Goal: Information Seeking & Learning: Check status

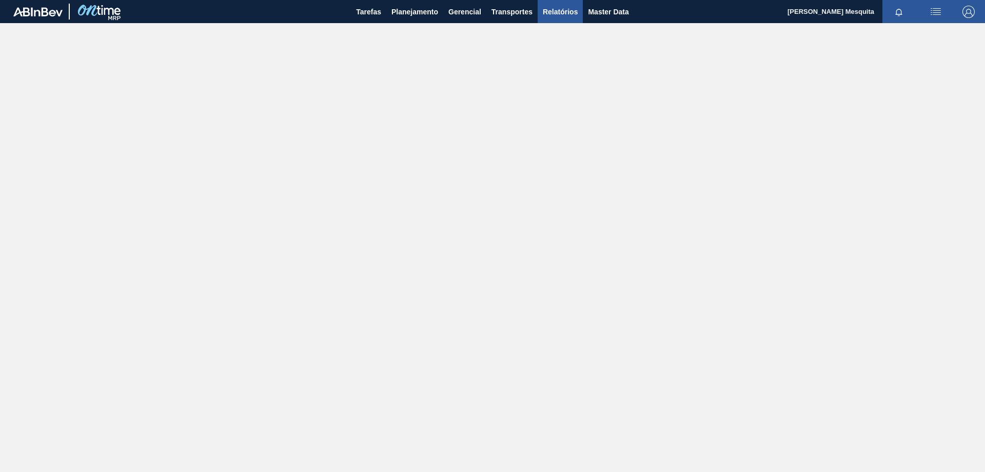
click at [563, 14] on span "Relatórios" at bounding box center [560, 12] width 35 height 12
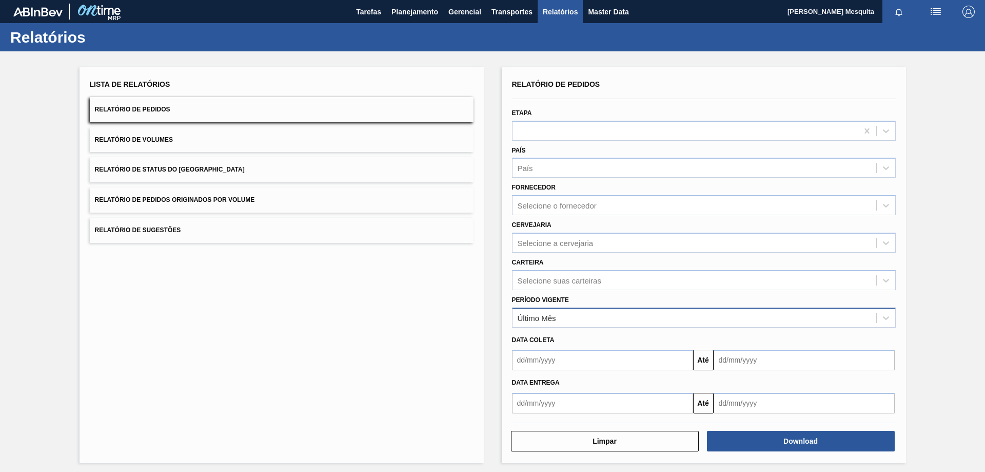
click at [559, 319] on div "Último Mês" at bounding box center [695, 317] width 364 height 15
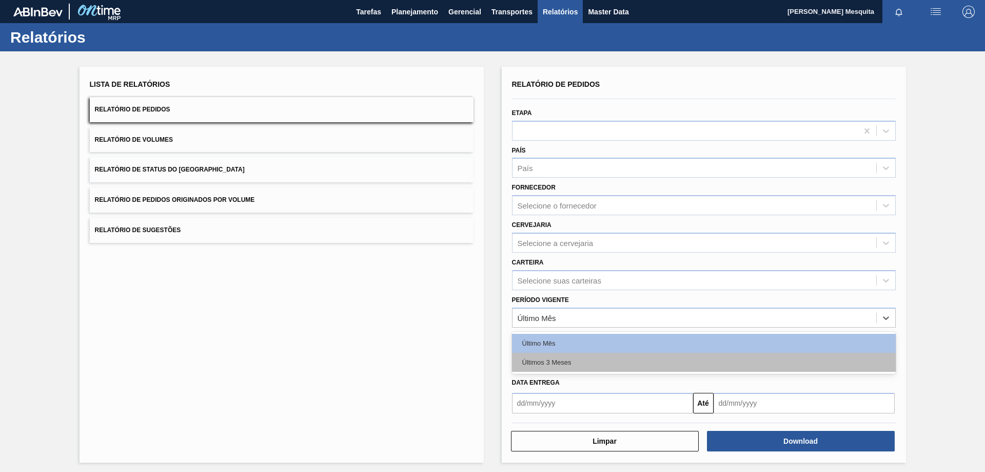
click at [560, 359] on div "Últimos 3 Meses" at bounding box center [704, 362] width 384 height 19
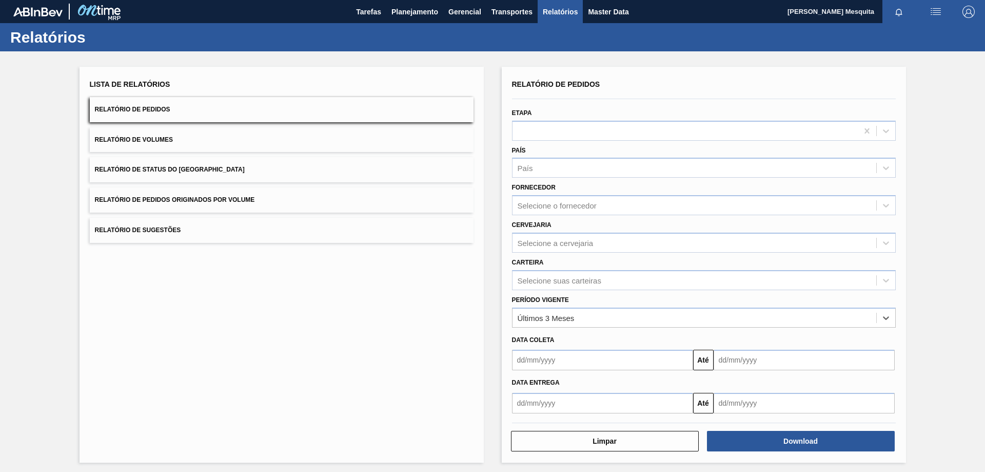
click at [558, 413] on input "text" at bounding box center [602, 403] width 181 height 21
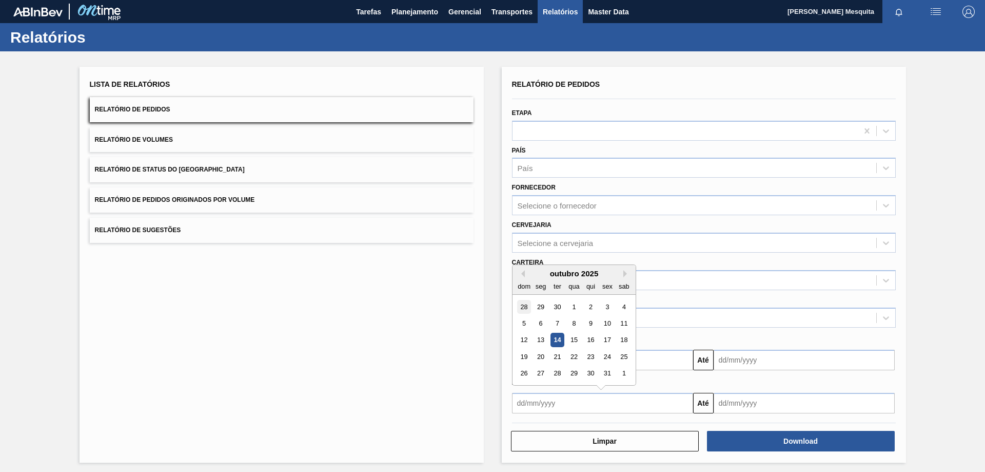
click at [521, 304] on div "28" at bounding box center [524, 307] width 14 height 14
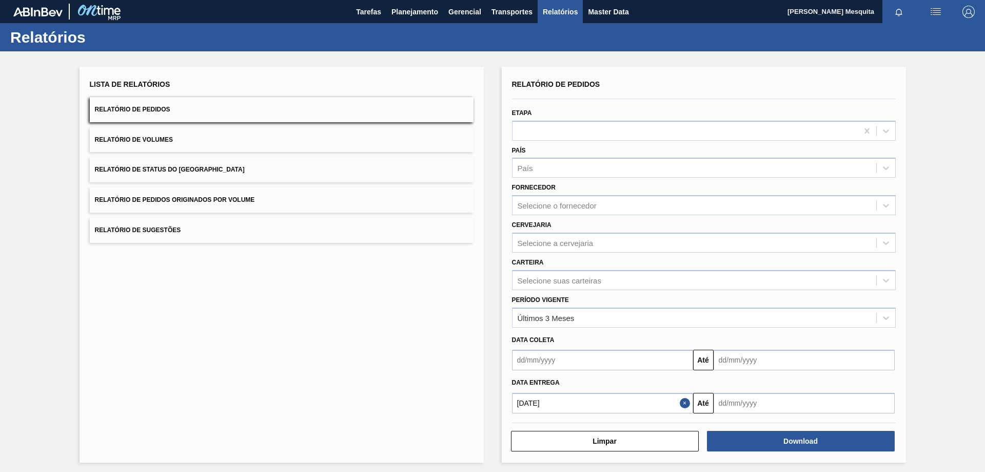
click at [747, 408] on input "text" at bounding box center [804, 403] width 181 height 21
click at [545, 407] on input "[DATE]" at bounding box center [602, 403] width 181 height 21
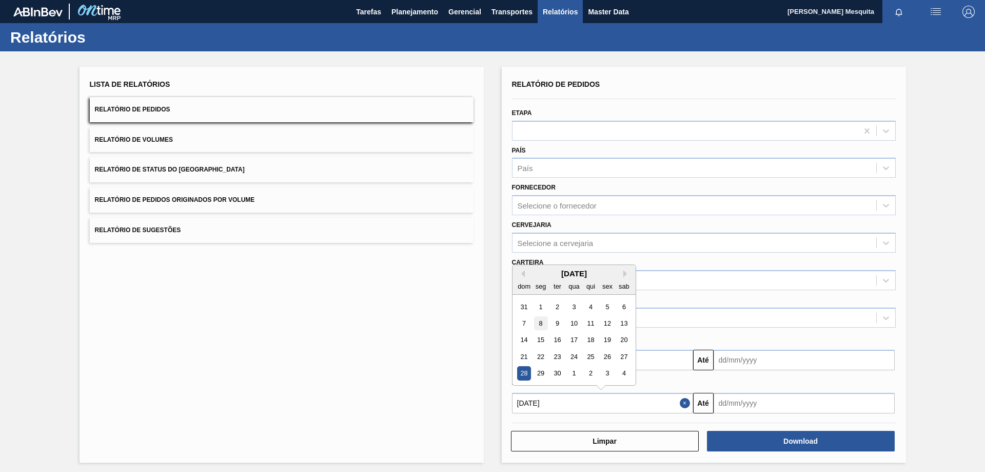
click at [538, 322] on div "8" at bounding box center [541, 323] width 14 height 14
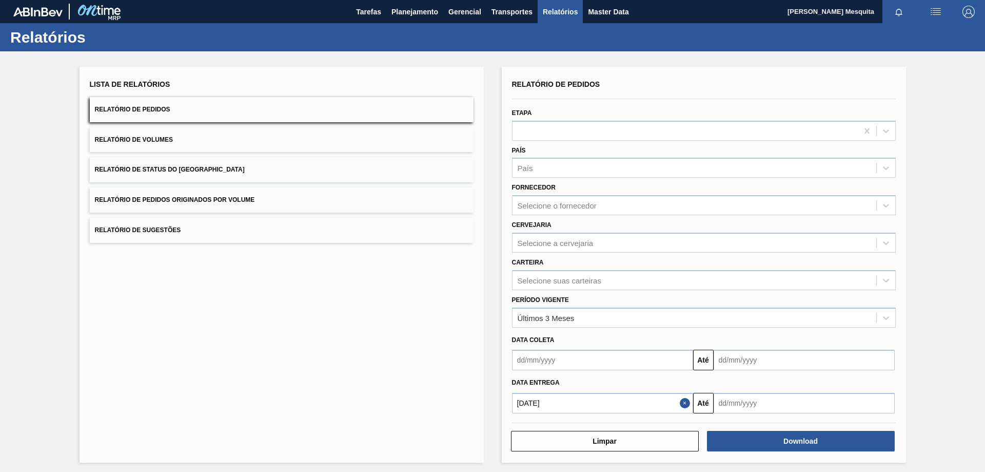
click at [767, 405] on input "text" at bounding box center [804, 403] width 181 height 21
click at [572, 398] on input "[DATE]" at bounding box center [602, 403] width 181 height 21
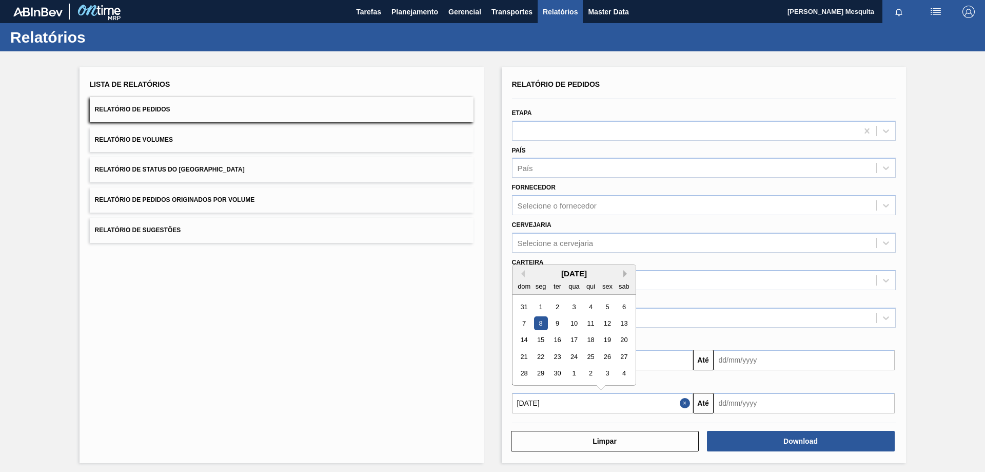
click at [624, 273] on button "Next Month" at bounding box center [626, 273] width 7 height 7
click at [539, 320] on div "6" at bounding box center [541, 323] width 14 height 14
type input "[DATE]"
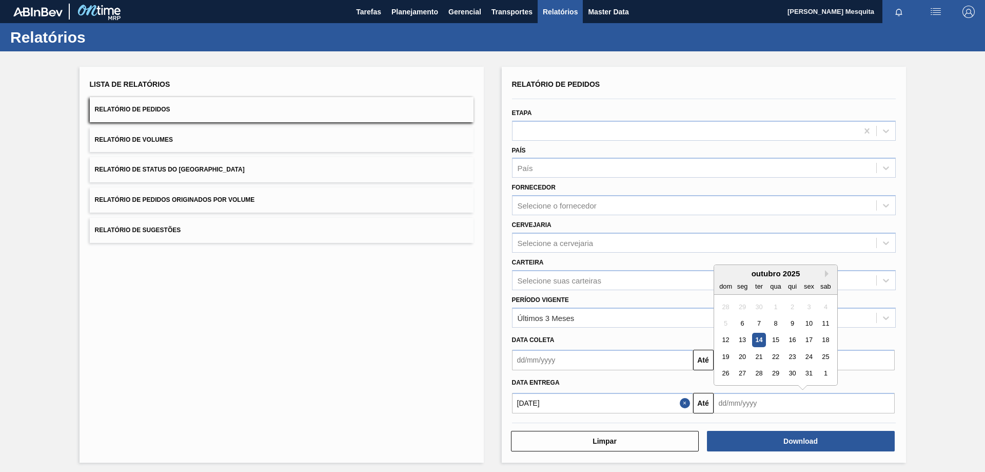
click at [757, 404] on input "text" at bounding box center [804, 403] width 181 height 21
click at [822, 273] on div "outubro 2025" at bounding box center [775, 273] width 123 height 9
click at [825, 273] on button "Next Month" at bounding box center [828, 273] width 7 height 7
click at [727, 391] on div "30" at bounding box center [726, 390] width 14 height 14
type input "[DATE]"
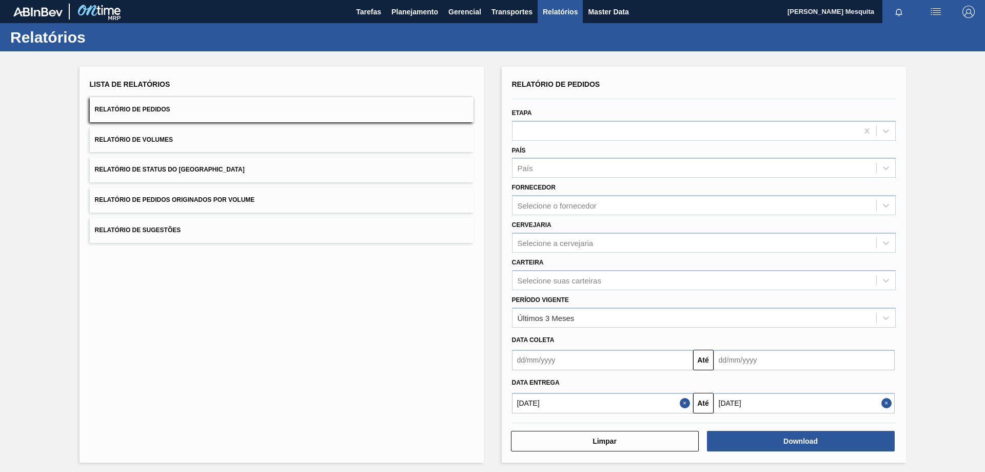
click at [967, 399] on div "Lista de Relatórios Relatório de Pedidos Relatório de Volumes Relatório de Stat…" at bounding box center [492, 263] width 985 height 424
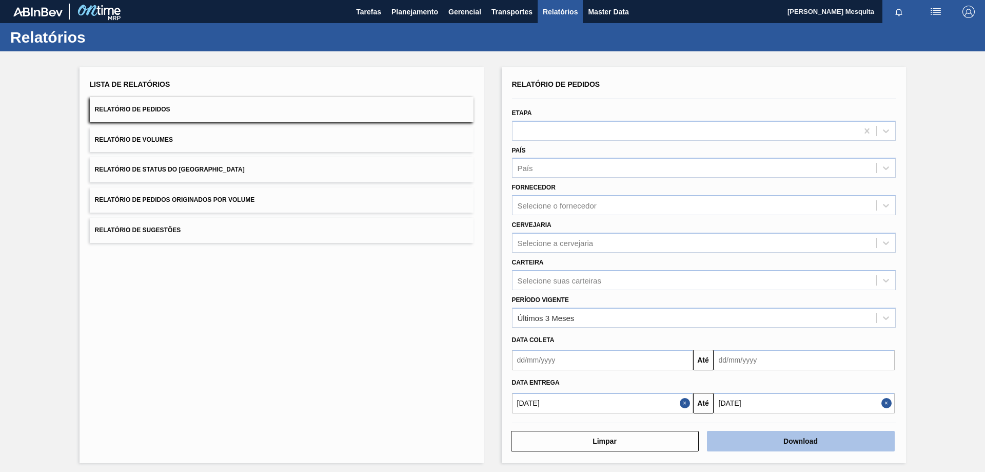
click at [854, 444] on button "Download" at bounding box center [801, 441] width 188 height 21
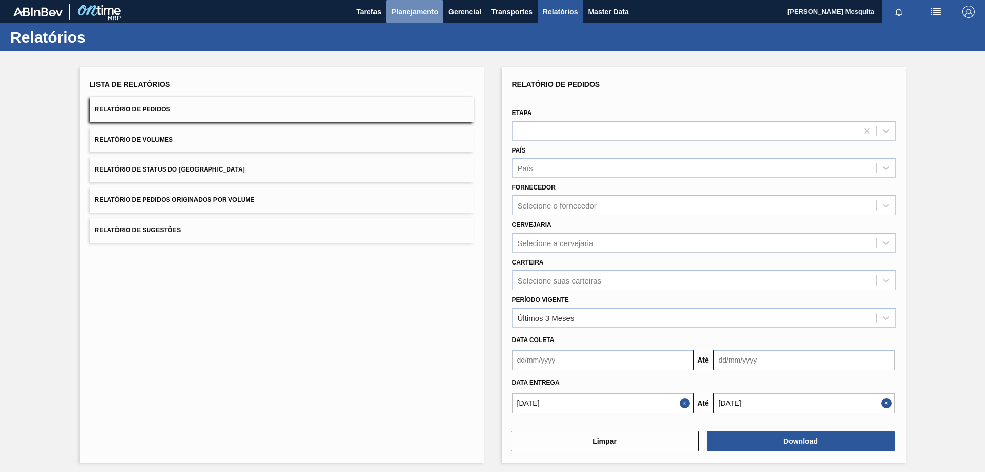
click at [409, 14] on span "Planejamento" at bounding box center [415, 12] width 47 height 12
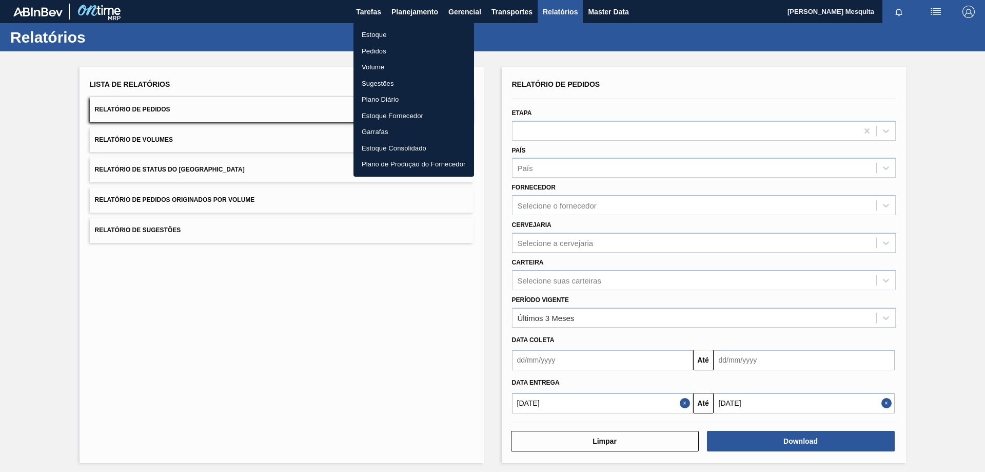
click at [389, 37] on li "Estoque" at bounding box center [414, 35] width 121 height 16
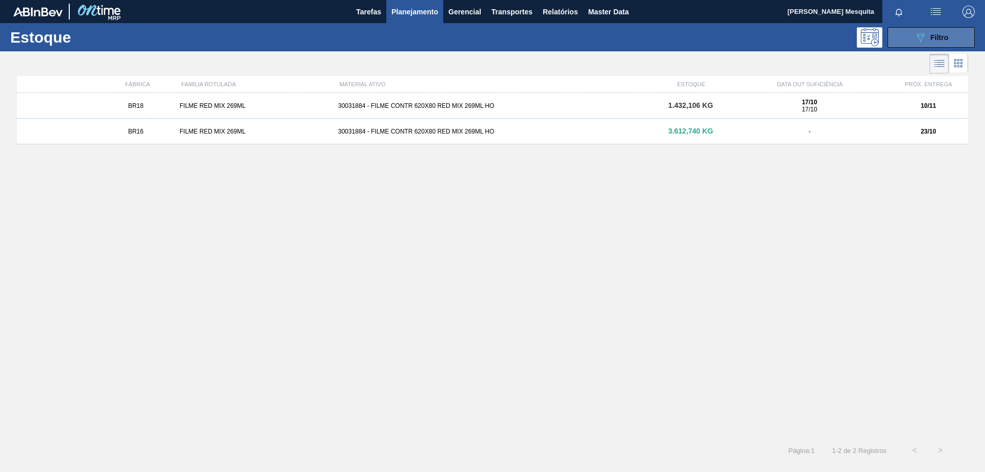
click at [914, 45] on button "089F7B8B-B2A5-4AFE-B5C0-19BA573D28AC Filtro" at bounding box center [931, 37] width 87 height 21
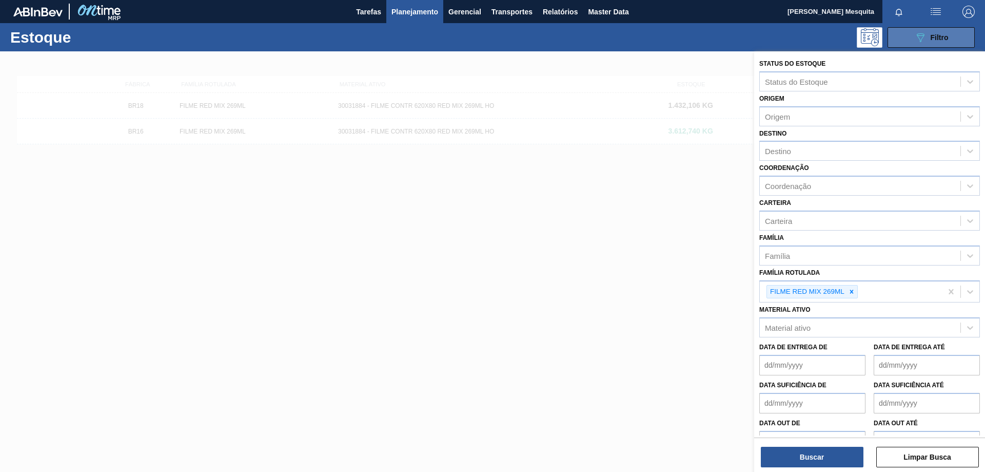
click at [914, 45] on button "089F7B8B-B2A5-4AFE-B5C0-19BA573D28AC Filtro" at bounding box center [931, 37] width 87 height 21
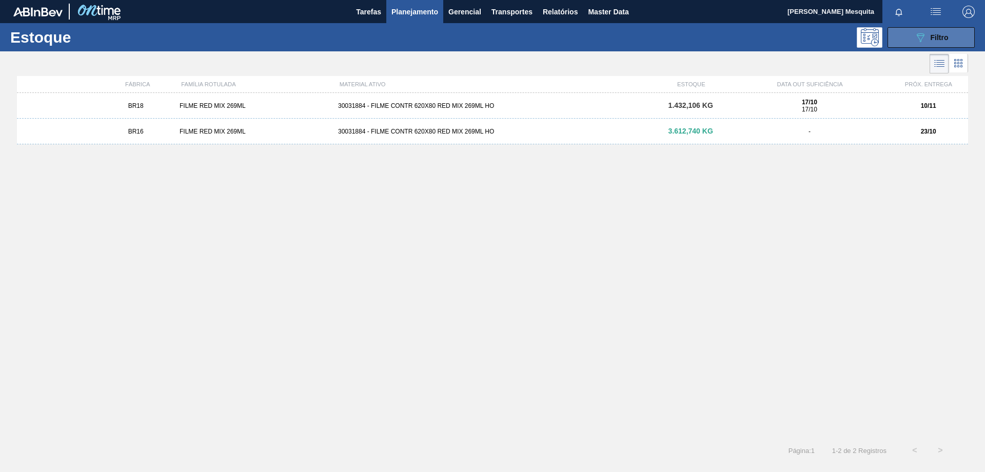
click at [912, 41] on button "089F7B8B-B2A5-4AFE-B5C0-19BA573D28AC Filtro" at bounding box center [931, 37] width 87 height 21
click at [914, 45] on button "089F7B8B-B2A5-4AFE-B5C0-19BA573D28AC Filtro" at bounding box center [931, 37] width 87 height 21
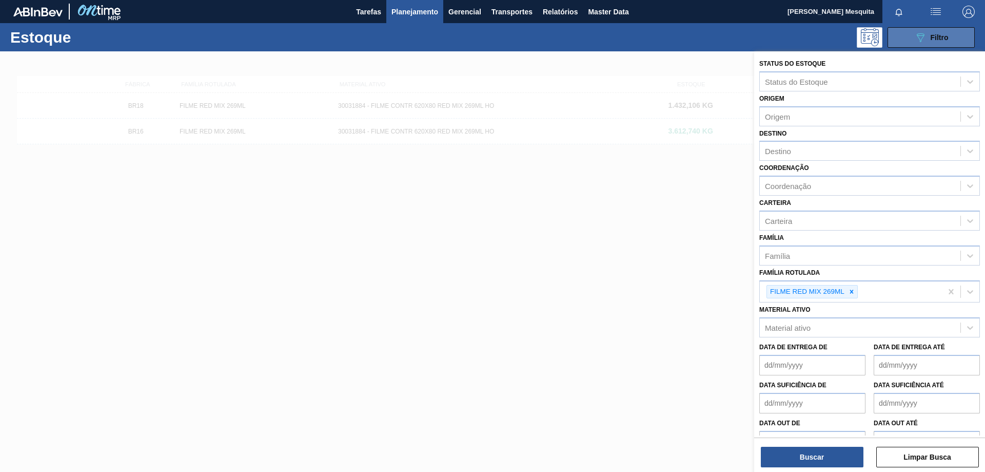
click at [914, 45] on button "089F7B8B-B2A5-4AFE-B5C0-19BA573D28AC Filtro" at bounding box center [931, 37] width 87 height 21
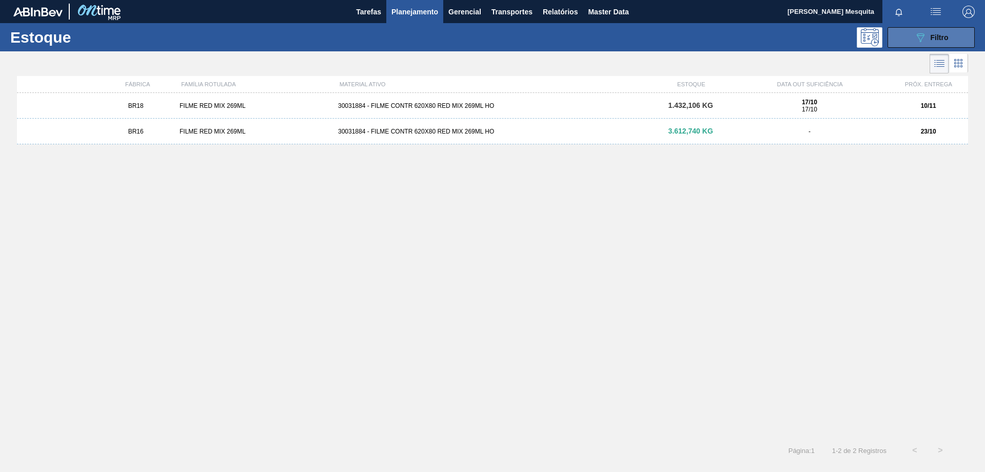
click at [916, 42] on icon "089F7B8B-B2A5-4AFE-B5C0-19BA573D28AC" at bounding box center [920, 37] width 12 height 12
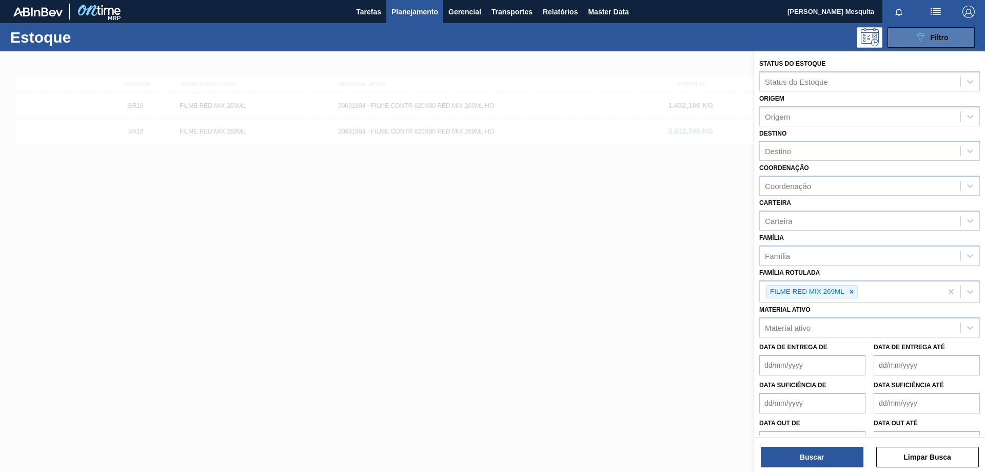
click at [916, 42] on icon "089F7B8B-B2A5-4AFE-B5C0-19BA573D28AC" at bounding box center [920, 37] width 12 height 12
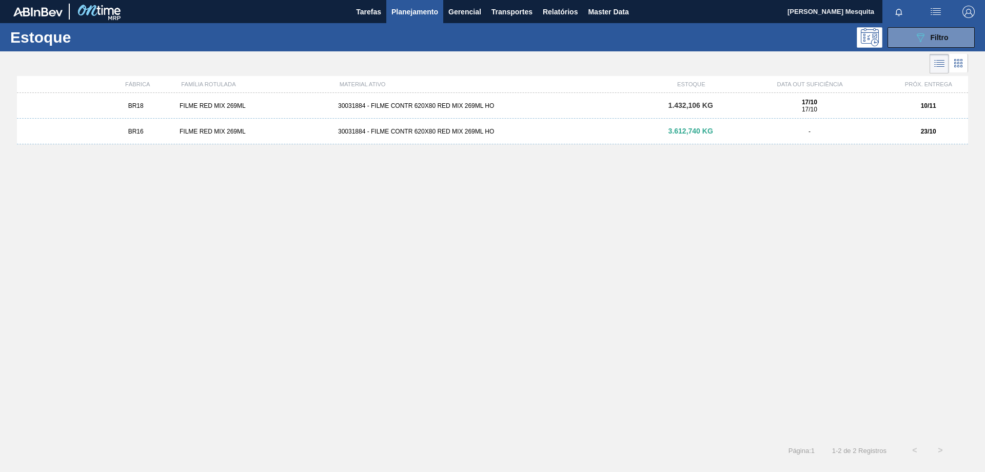
click at [743, 312] on div "BR18 FILME RED MIX 269ML 30031884 - FILME CONTR 620X80 RED MIX 269ML HO 1.432,1…" at bounding box center [492, 262] width 951 height 338
click at [924, 41] on icon "089F7B8B-B2A5-4AFE-B5C0-19BA573D28AC" at bounding box center [920, 37] width 12 height 12
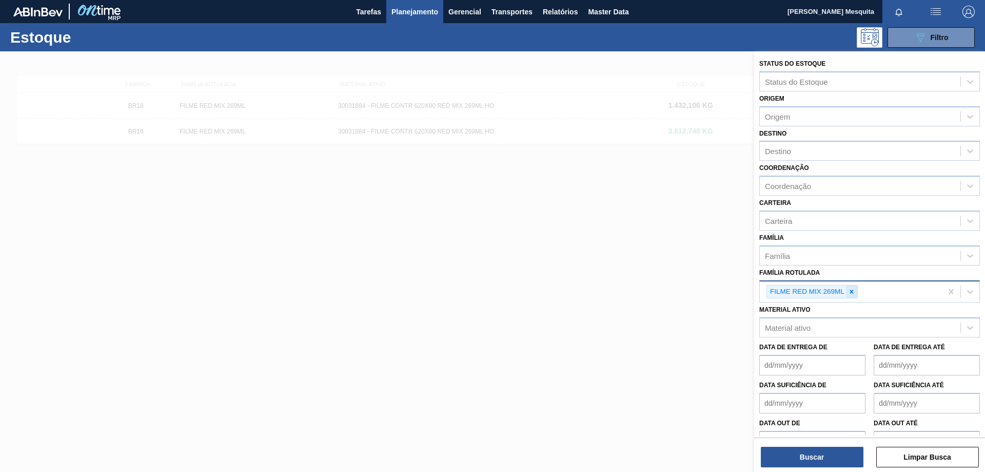
click at [849, 291] on icon at bounding box center [851, 291] width 7 height 7
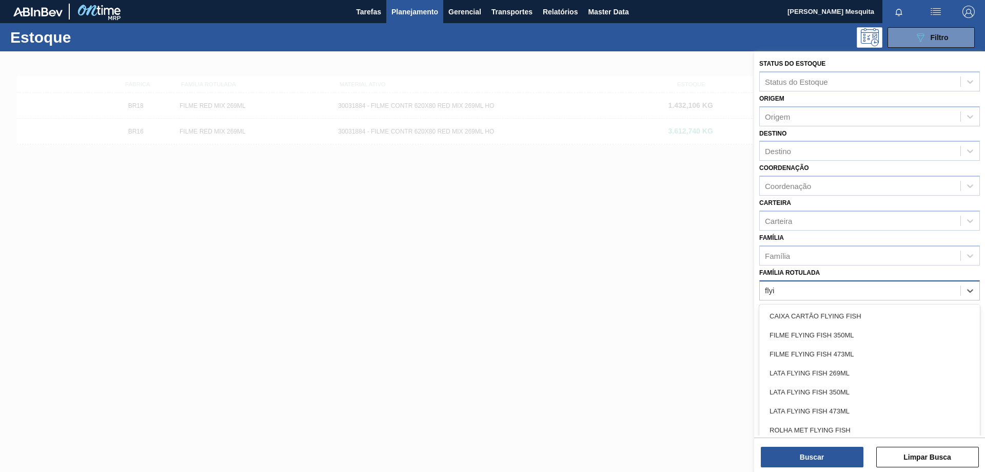
type Rotulada "flyin"
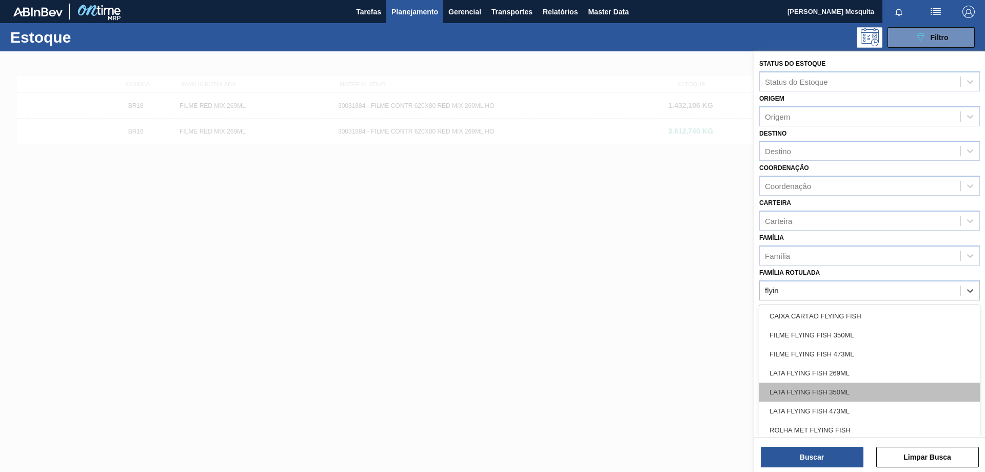
click at [829, 387] on div "LATA FLYING FISH 350ML" at bounding box center [869, 391] width 221 height 19
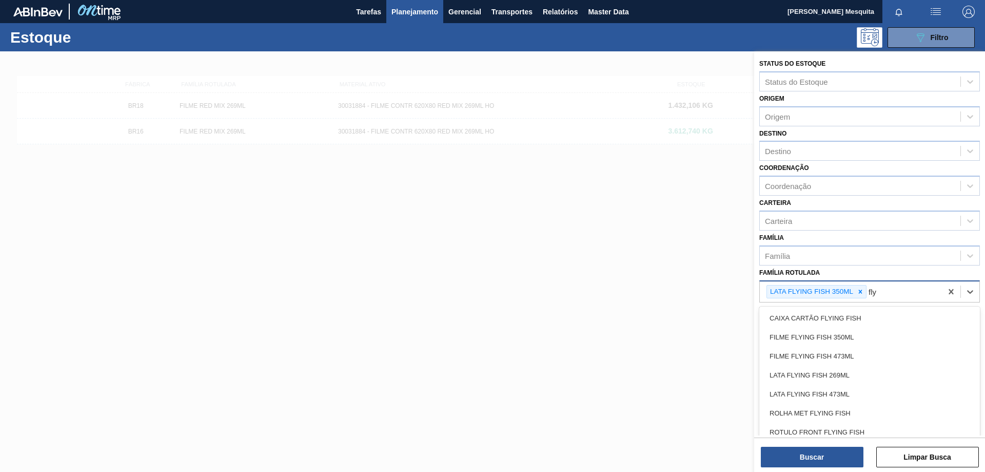
type Rotulada "flyi"
click at [850, 329] on div "FILME FLYING FISH 350ML" at bounding box center [869, 336] width 221 height 19
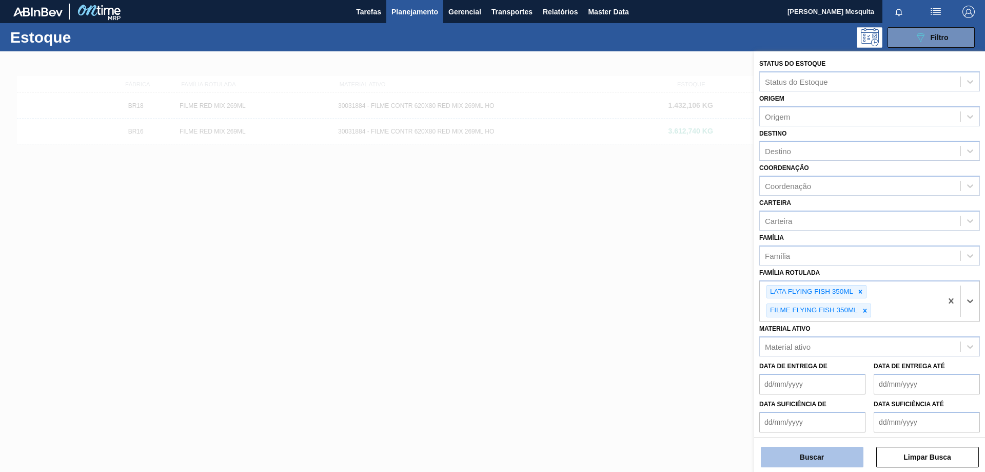
click at [826, 463] on button "Buscar" at bounding box center [812, 456] width 103 height 21
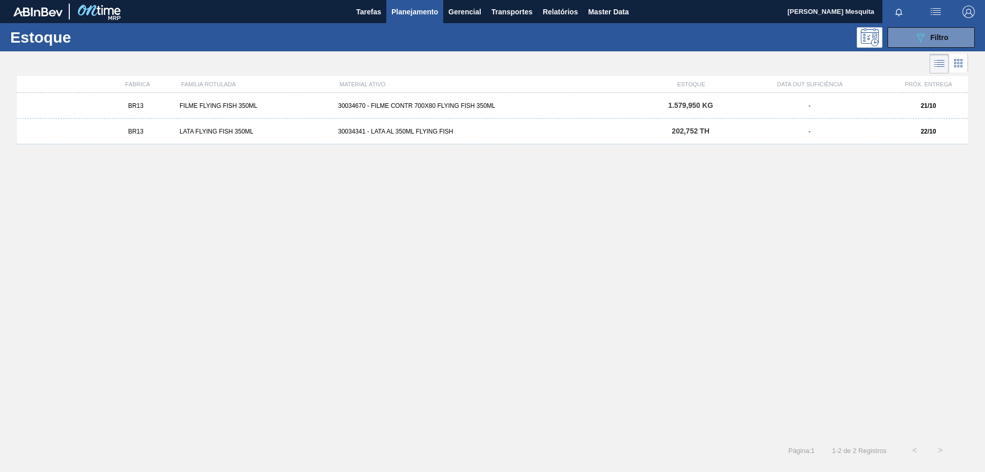
click at [227, 129] on div "LATA FLYING FISH 350ML" at bounding box center [254, 131] width 159 height 7
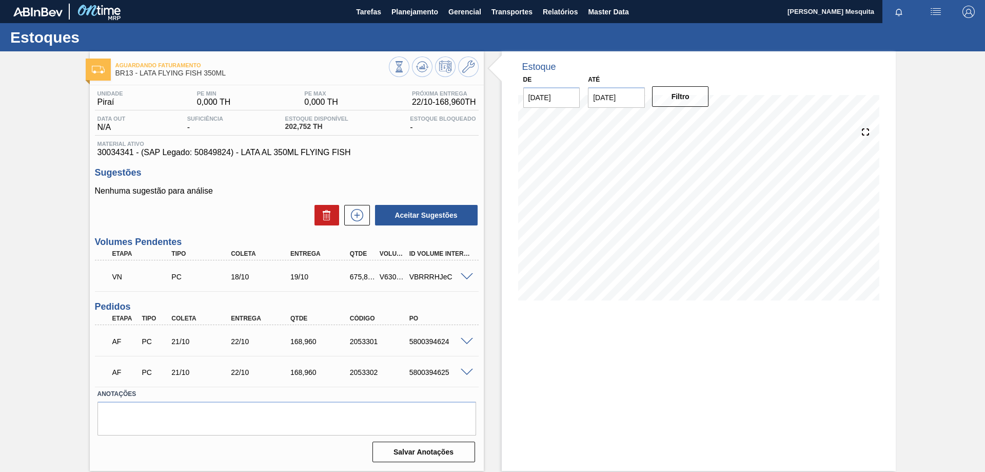
click at [462, 276] on span at bounding box center [467, 277] width 12 height 8
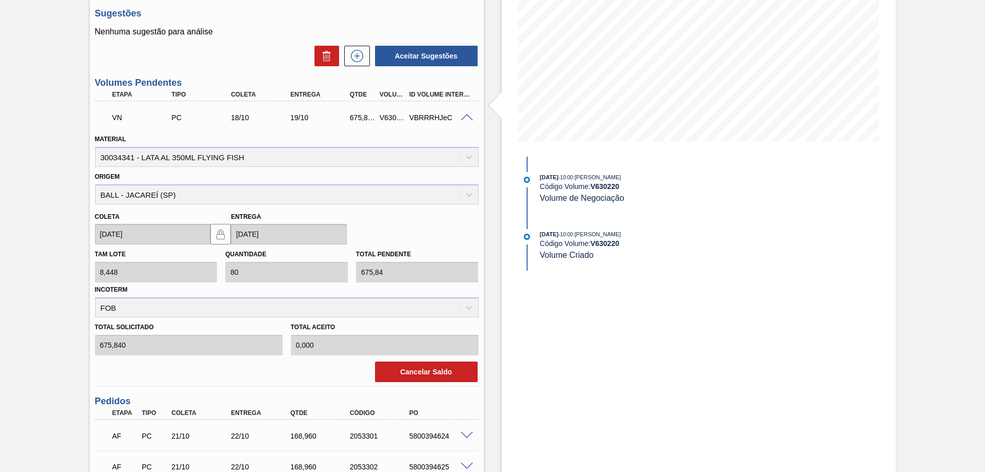
scroll to position [205, 0]
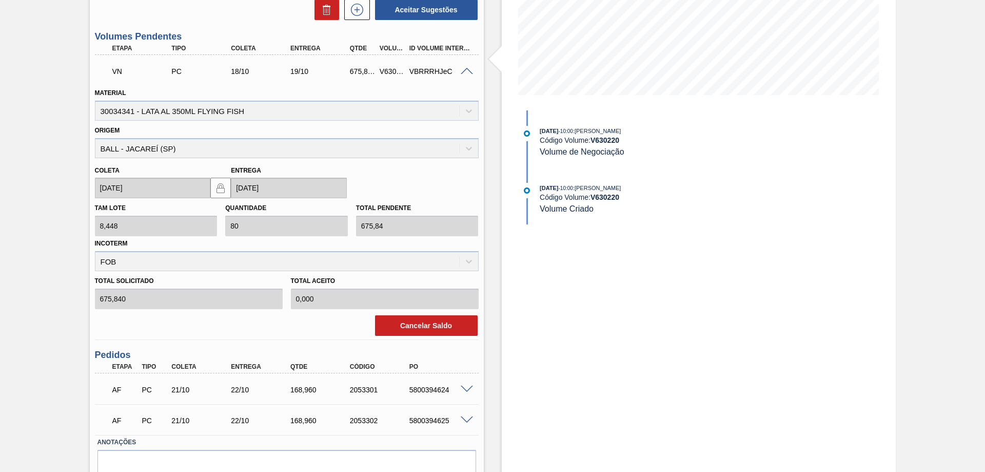
click at [468, 72] on span at bounding box center [467, 72] width 12 height 8
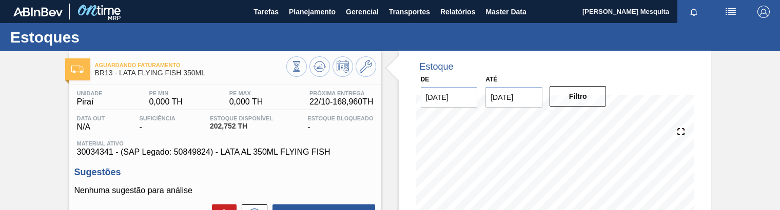
click at [698, 64] on div at bounding box center [602, 67] width 191 height 11
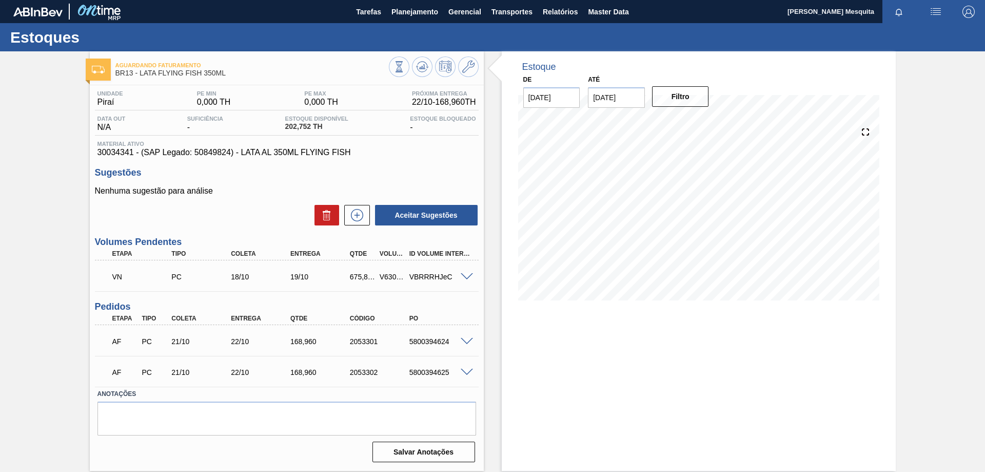
click at [727, 68] on div at bounding box center [760, 67] width 246 height 11
click at [466, 276] on span at bounding box center [467, 277] width 12 height 8
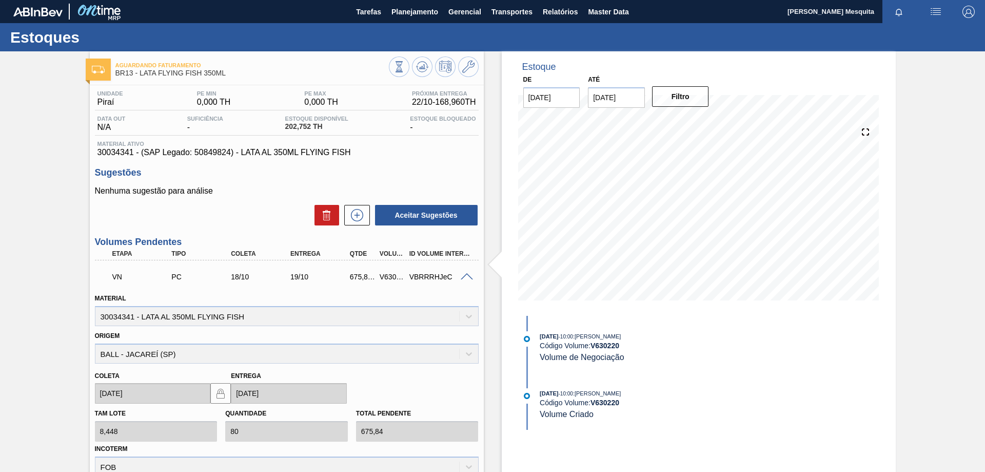
click at [466, 276] on span at bounding box center [467, 277] width 12 height 8
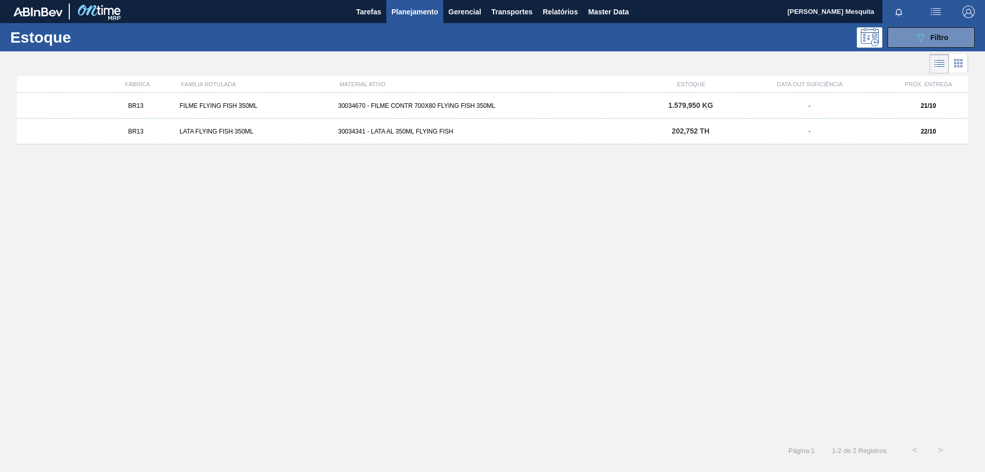
click at [463, 105] on div "30034670 - FILME CONTR 700X80 FLYING FISH 350ML" at bounding box center [492, 105] width 317 height 7
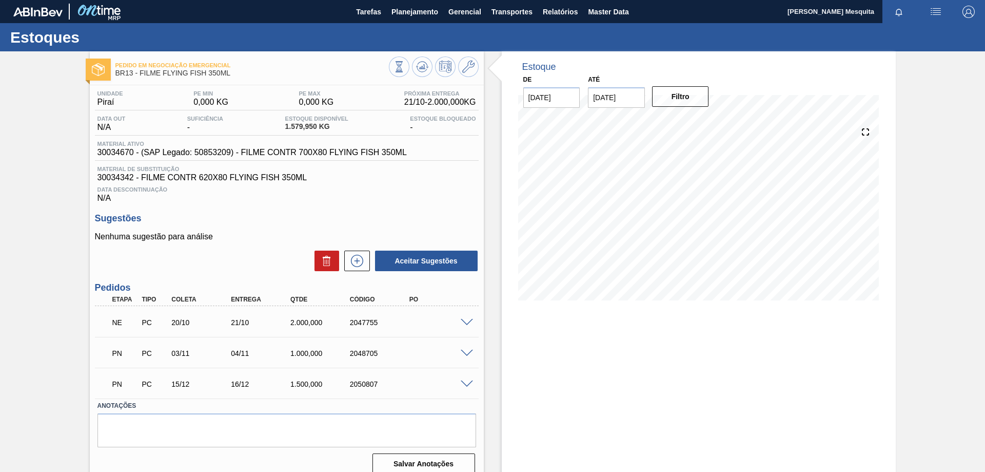
click at [466, 321] on span at bounding box center [467, 323] width 12 height 8
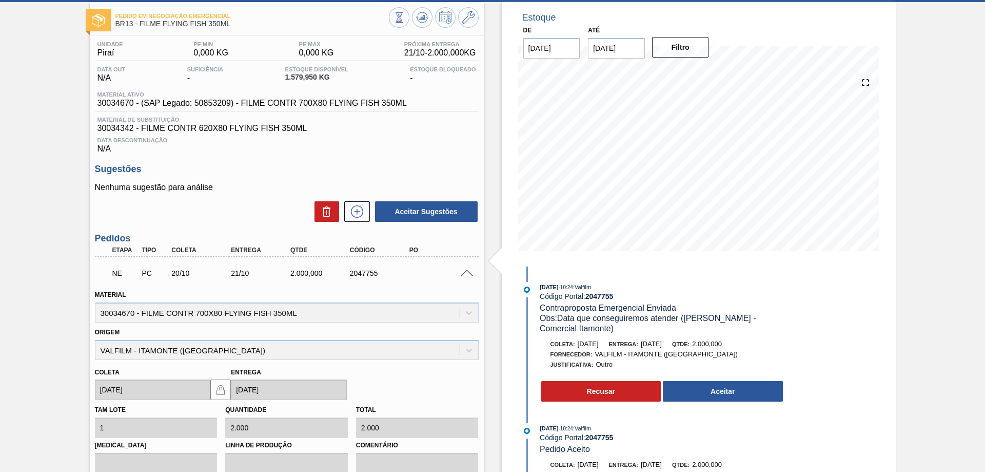
scroll to position [103, 0]
